Goal: Task Accomplishment & Management: Complete application form

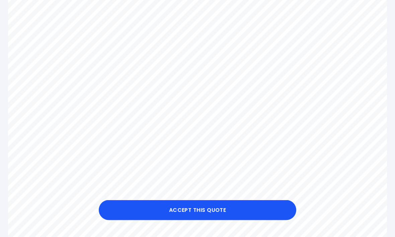
scroll to position [197, 0]
click at [124, 220] on button "Accept this Quote" at bounding box center [198, 210] width 198 height 20
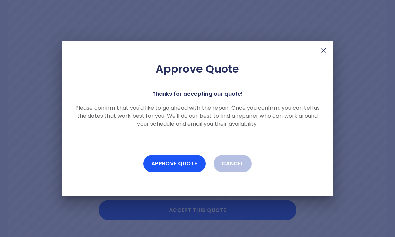
click at [159, 172] on button "Approve Quote" at bounding box center [174, 163] width 62 height 17
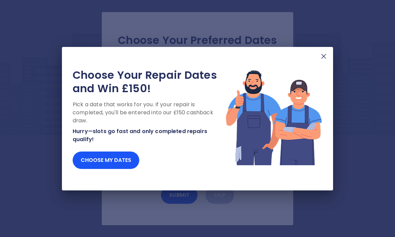
click at [320, 60] on img at bounding box center [324, 56] width 8 height 8
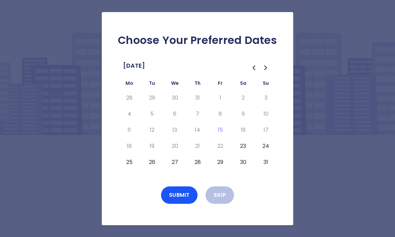
click at [244, 151] on button "23" at bounding box center [243, 146] width 12 height 11
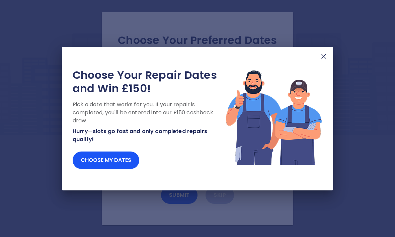
click at [326, 60] on img at bounding box center [324, 56] width 8 height 8
click at [324, 60] on img at bounding box center [324, 56] width 8 height 8
click at [326, 60] on img at bounding box center [324, 56] width 8 height 8
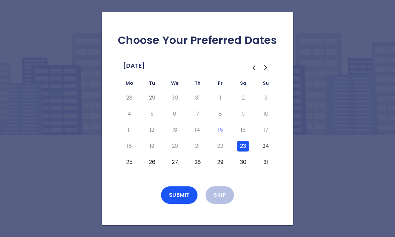
click at [186, 204] on button "Submit" at bounding box center [179, 194] width 37 height 17
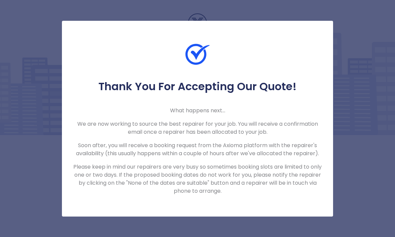
click at [381, 126] on div "Thank You For Accepting Our Quote! What happens next... We are now working to s…" at bounding box center [197, 118] width 395 height 237
click at [369, 143] on div "Thank You For Accepting Our Quote! What happens next... We are now working to s…" at bounding box center [197, 118] width 395 height 237
